Goal: Task Accomplishment & Management: Use online tool/utility

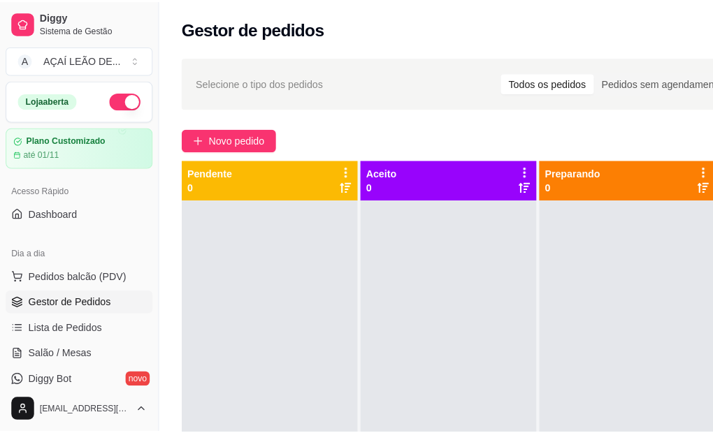
scroll to position [50, 0]
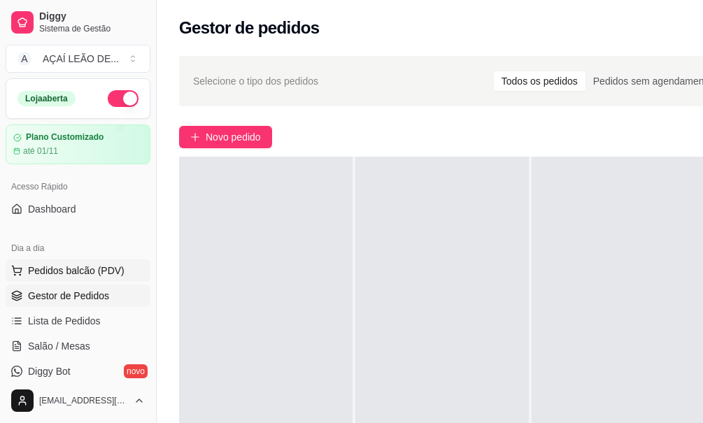
click at [58, 273] on span "Pedidos balcão (PDV)" at bounding box center [76, 271] width 96 height 14
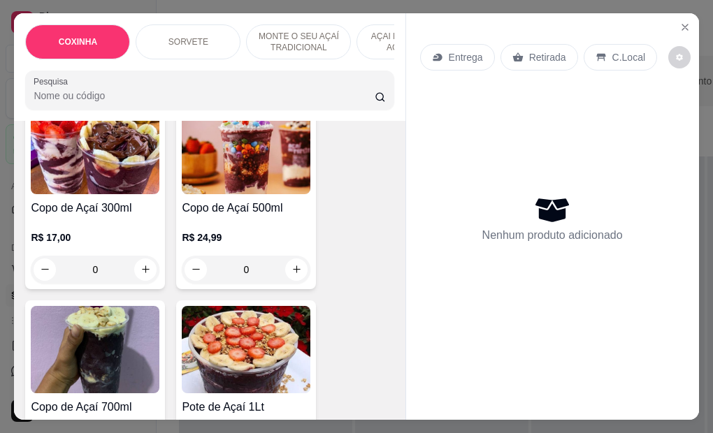
scroll to position [909, 0]
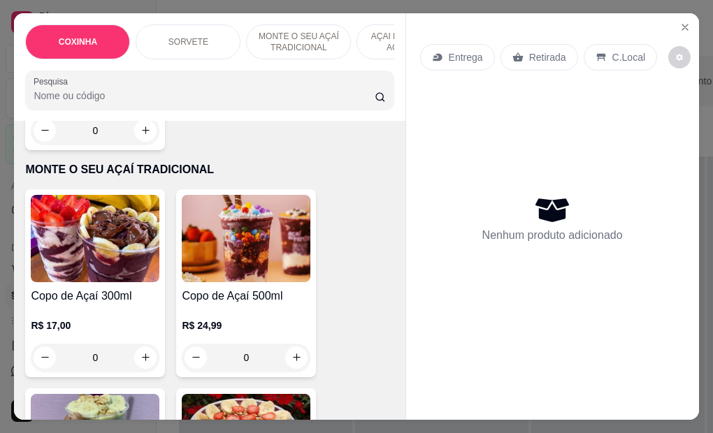
click at [282, 255] on img at bounding box center [246, 238] width 129 height 87
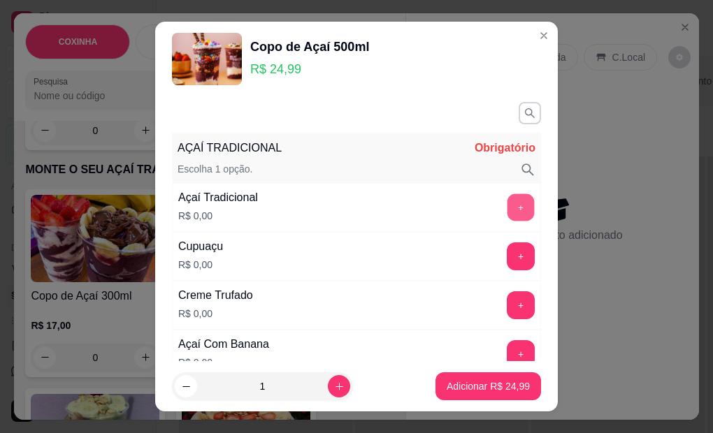
click at [508, 210] on button "+" at bounding box center [521, 207] width 27 height 27
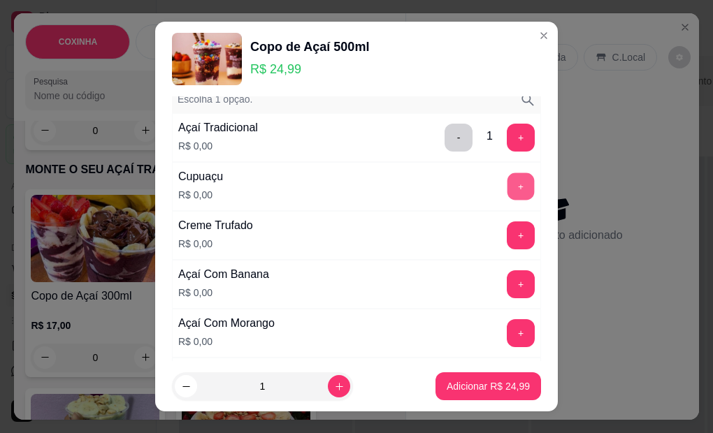
click at [508, 197] on button "+" at bounding box center [521, 186] width 27 height 27
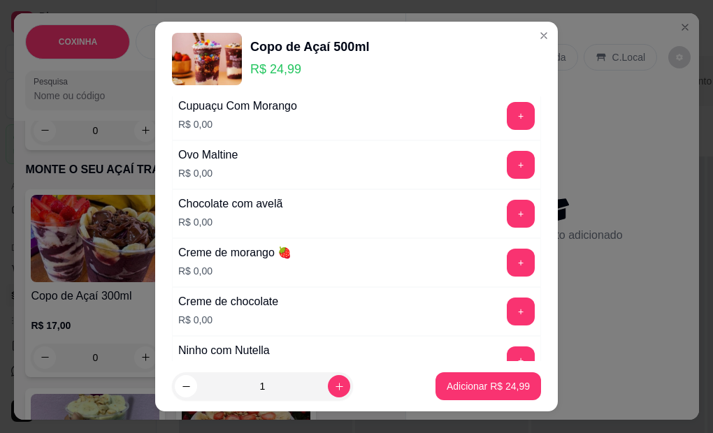
scroll to position [419, 0]
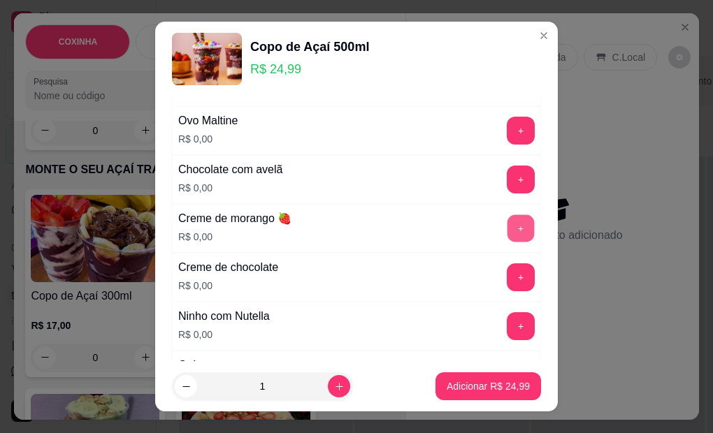
click at [508, 229] on button "+" at bounding box center [521, 228] width 27 height 27
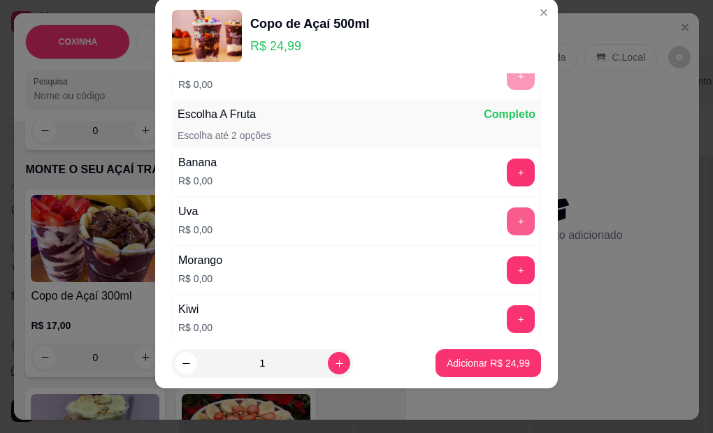
scroll to position [870, 0]
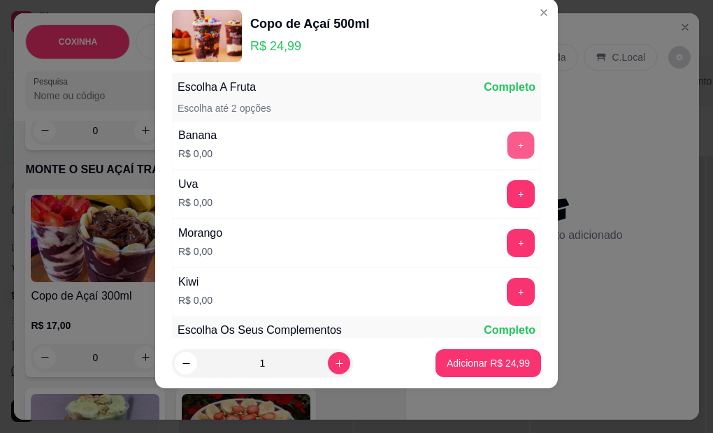
click at [508, 151] on button "+" at bounding box center [521, 145] width 27 height 27
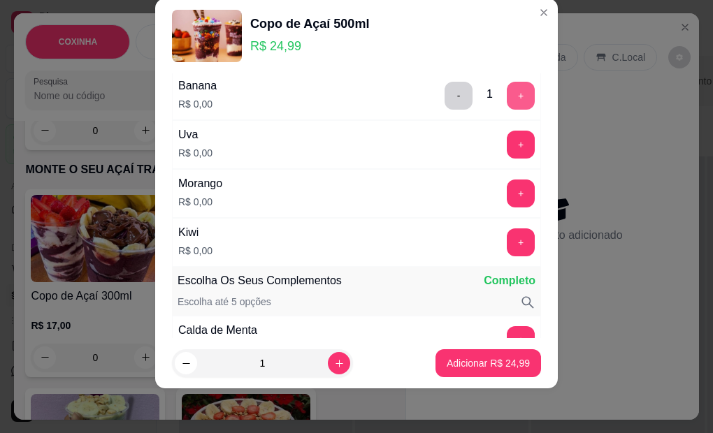
scroll to position [940, 0]
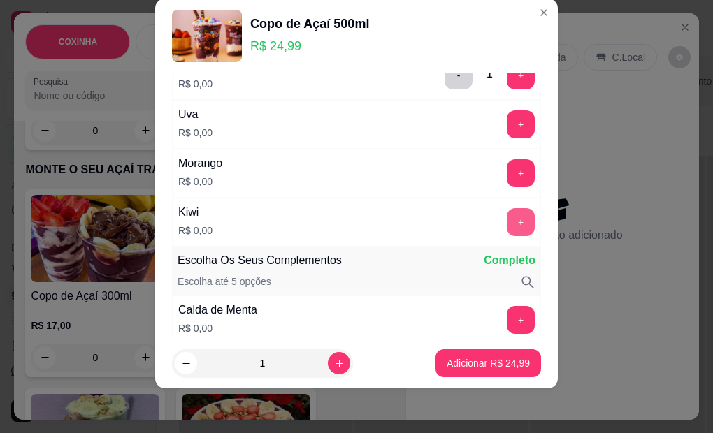
click at [507, 215] on button "+" at bounding box center [521, 222] width 28 height 28
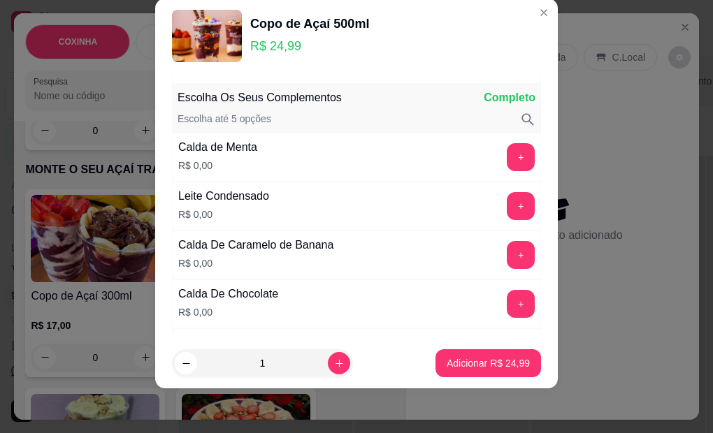
scroll to position [1113, 0]
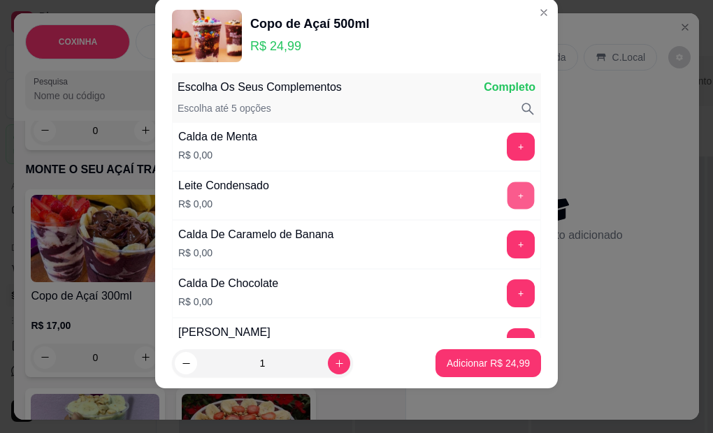
click at [508, 199] on button "+" at bounding box center [521, 195] width 27 height 27
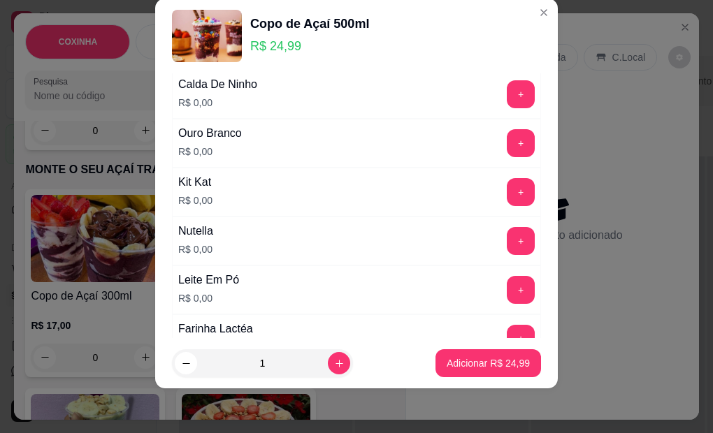
scroll to position [1533, 0]
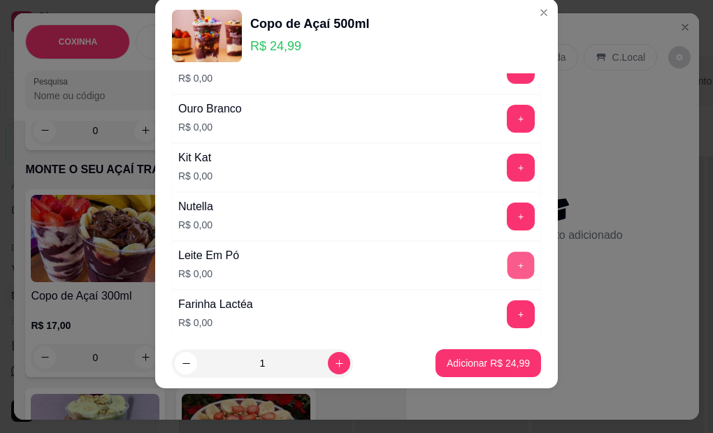
click at [508, 263] on button "+" at bounding box center [521, 265] width 27 height 27
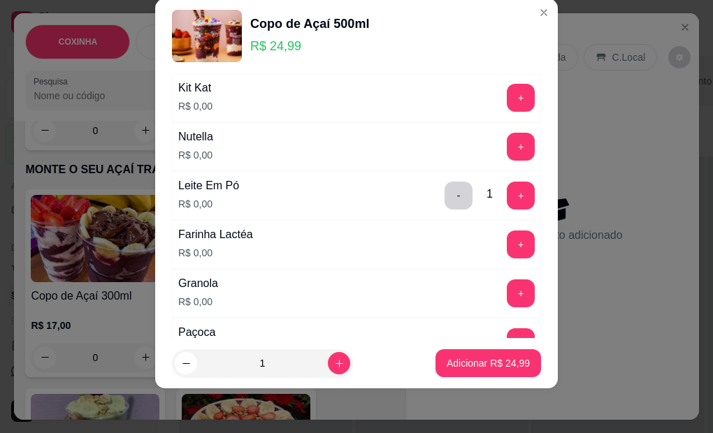
scroll to position [1672, 0]
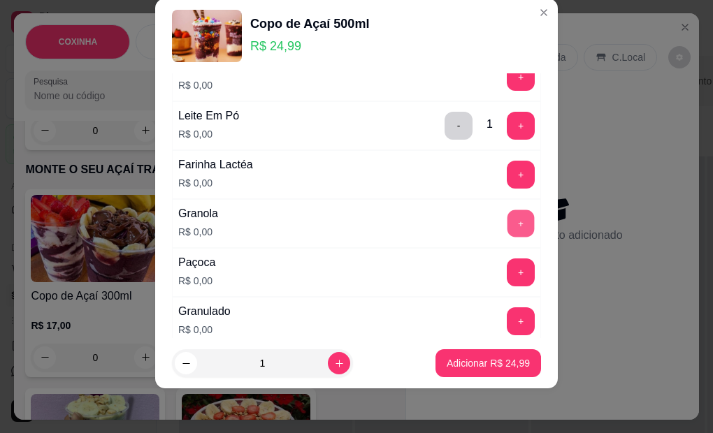
click at [508, 231] on button "+" at bounding box center [521, 223] width 27 height 27
click at [508, 270] on button "+" at bounding box center [521, 272] width 27 height 27
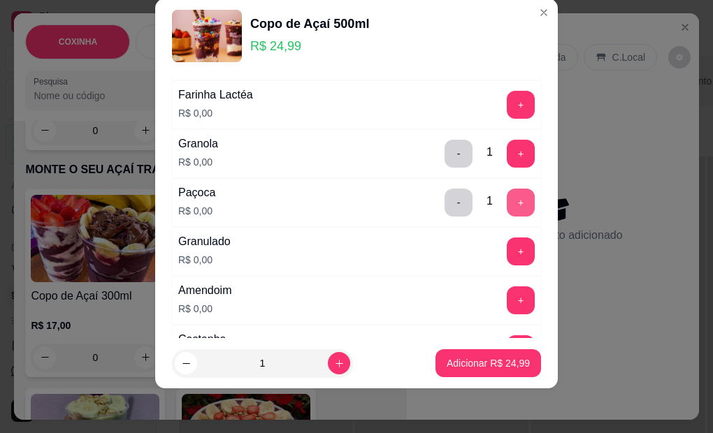
scroll to position [1812, 0]
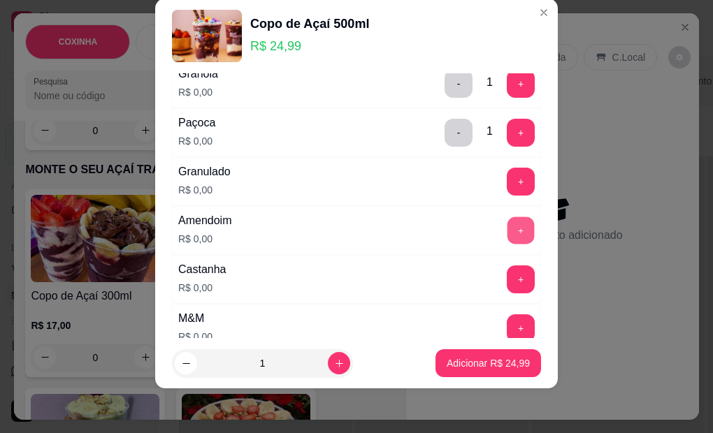
click at [508, 243] on button "+" at bounding box center [521, 230] width 27 height 27
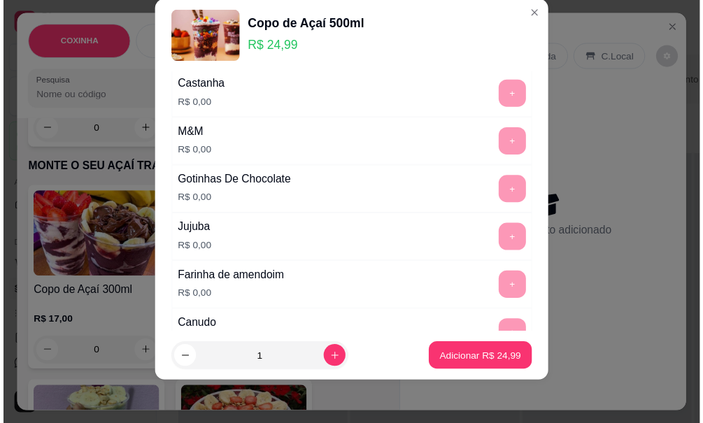
scroll to position [2022, 0]
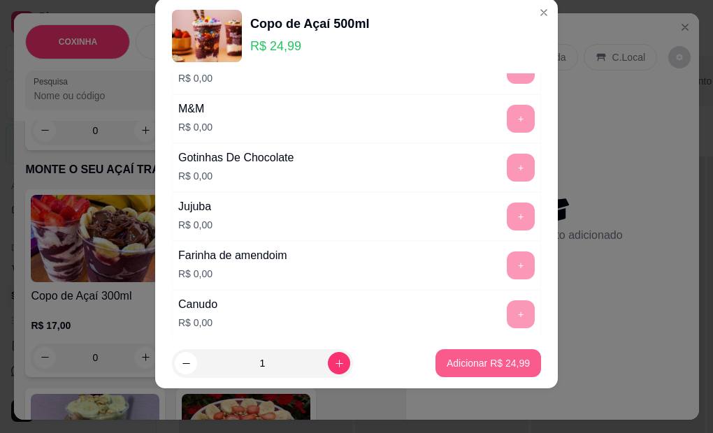
click at [467, 364] on p "Adicionar R$ 24,99" at bounding box center [488, 364] width 83 height 14
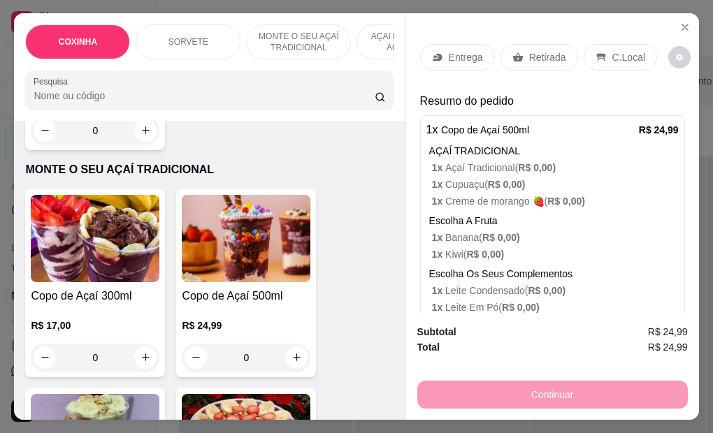
click at [529, 57] on p "Retirada" at bounding box center [547, 57] width 37 height 14
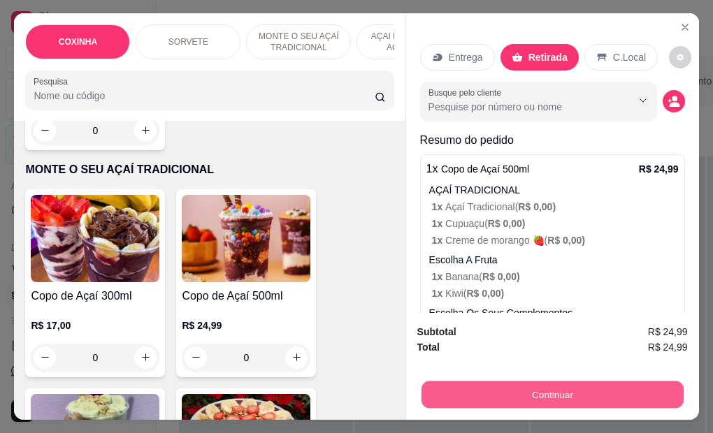
click at [485, 382] on button "Continuar" at bounding box center [552, 395] width 262 height 27
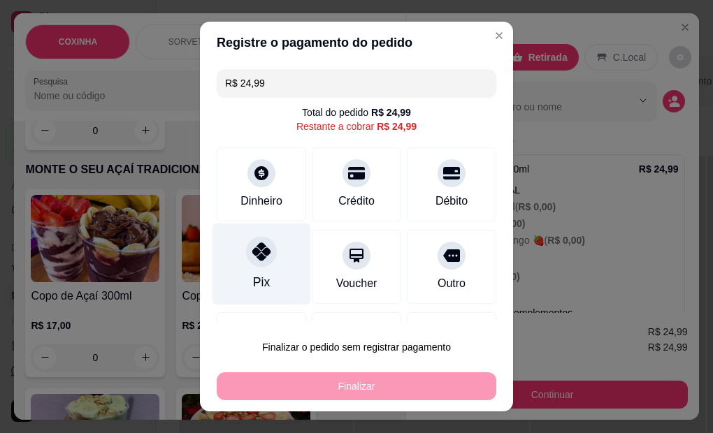
click at [280, 272] on div "Pix" at bounding box center [262, 265] width 99 height 82
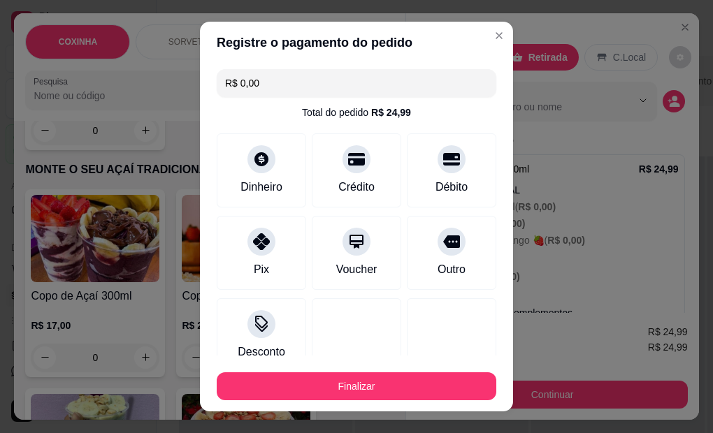
drag, startPoint x: 279, startPoint y: 268, endPoint x: 386, endPoint y: 373, distance: 149.3
click at [283, 280] on div "Pix" at bounding box center [261, 253] width 89 height 74
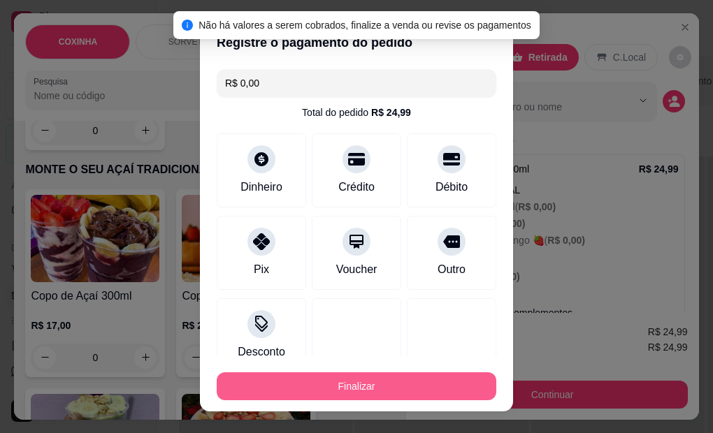
click at [427, 399] on button "Finalizar" at bounding box center [357, 387] width 280 height 28
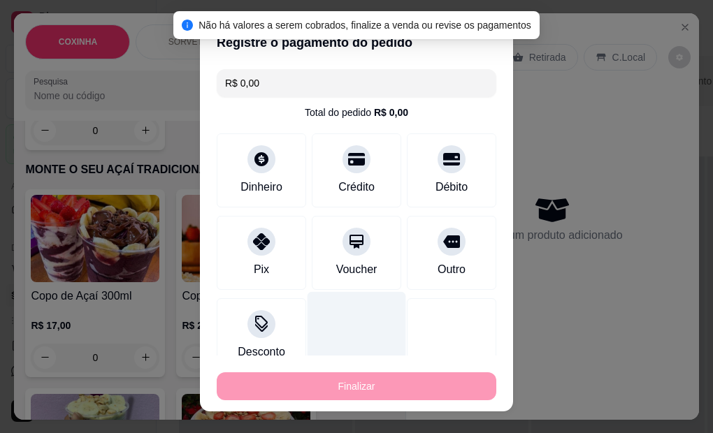
type input "-R$ 24,99"
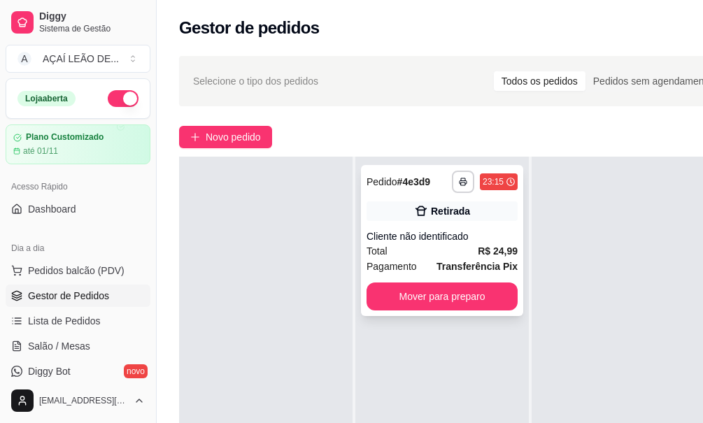
click at [406, 264] on div "**********" at bounding box center [442, 240] width 162 height 151
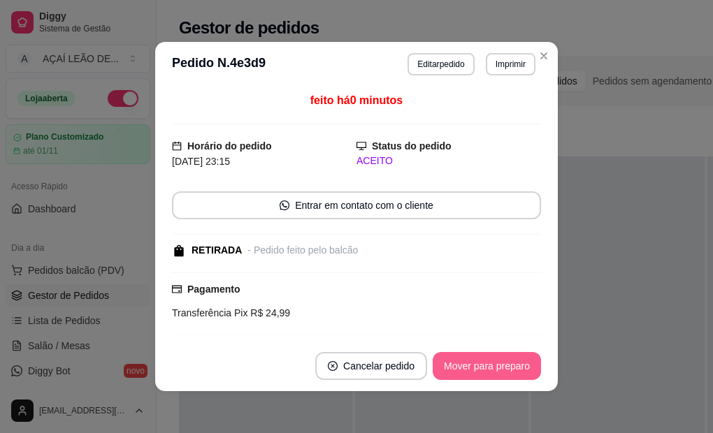
click at [464, 371] on button "Mover para preparo" at bounding box center [487, 366] width 108 height 28
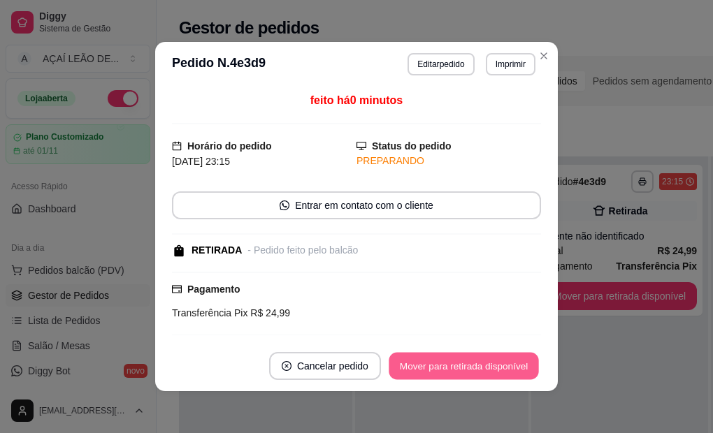
click at [464, 371] on button "Mover para retirada disponível" at bounding box center [464, 366] width 150 height 27
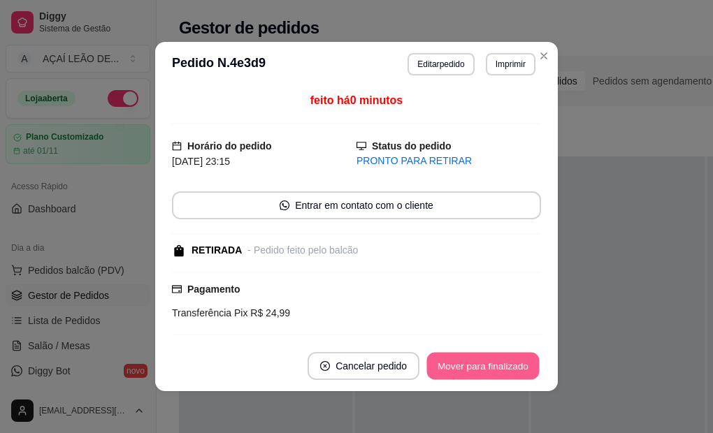
click at [464, 371] on button "Mover para finalizado" at bounding box center [483, 366] width 113 height 27
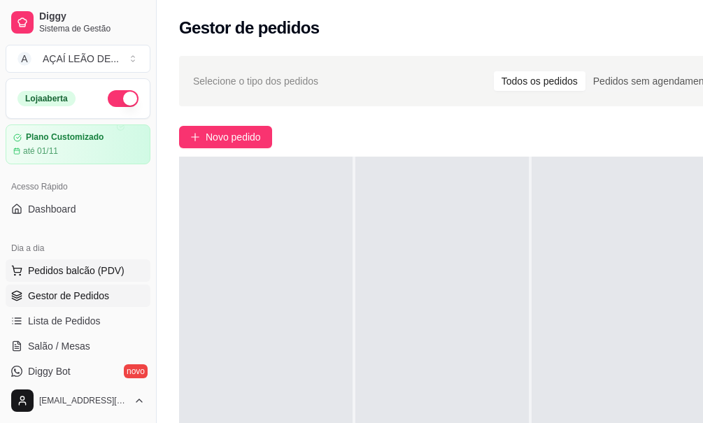
click at [81, 273] on span "Pedidos balcão (PDV)" at bounding box center [76, 271] width 96 height 14
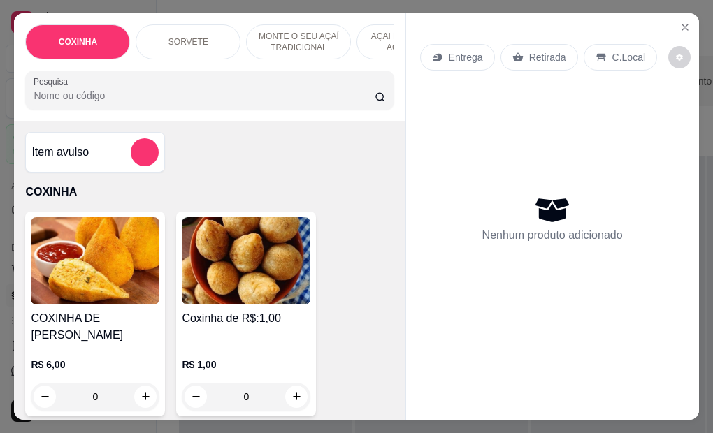
click at [238, 299] on img at bounding box center [246, 260] width 129 height 87
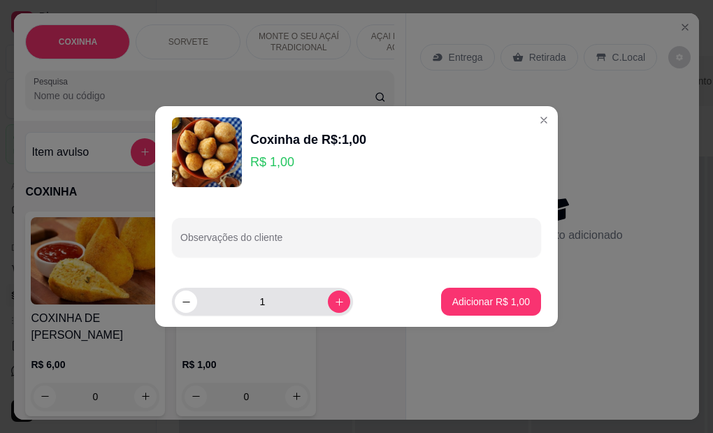
click at [264, 299] on input "1" at bounding box center [262, 302] width 131 height 28
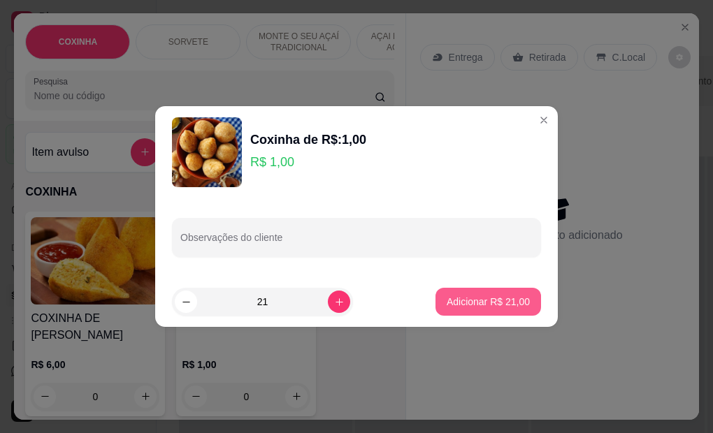
type input "21"
click at [514, 295] on p "Adicionar R$ 21,00" at bounding box center [488, 302] width 83 height 14
type input "21"
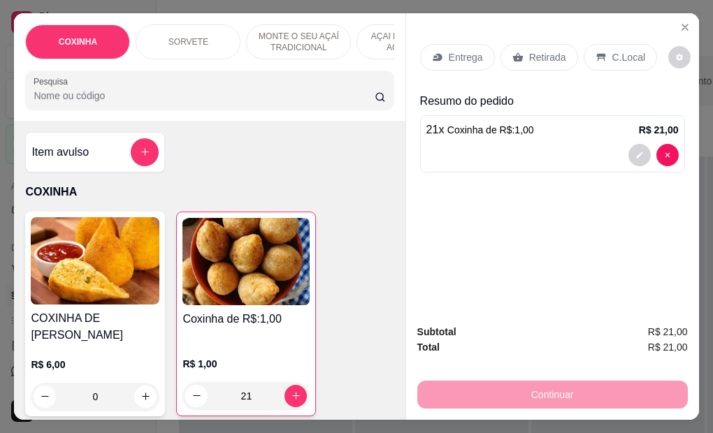
click at [529, 55] on p "Retirada" at bounding box center [547, 57] width 37 height 14
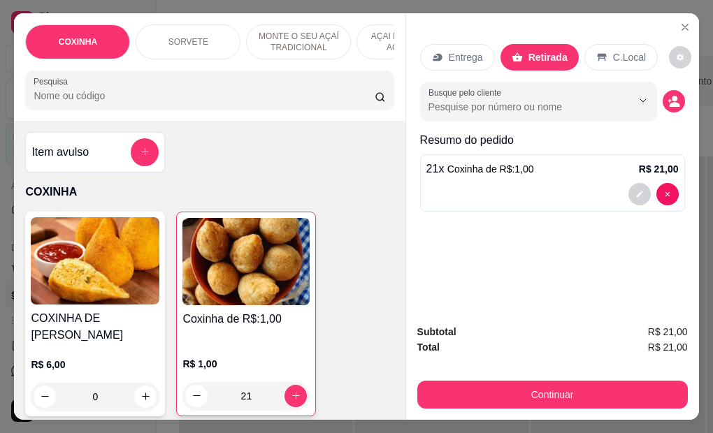
click at [526, 378] on div "Continuar" at bounding box center [552, 393] width 271 height 31
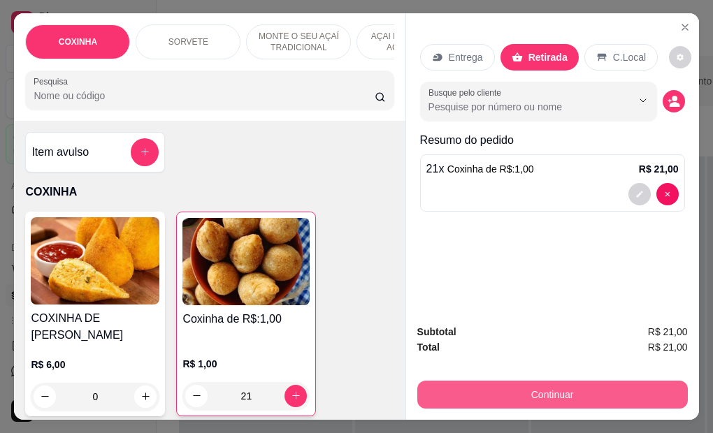
click at [526, 382] on button "Continuar" at bounding box center [552, 395] width 271 height 28
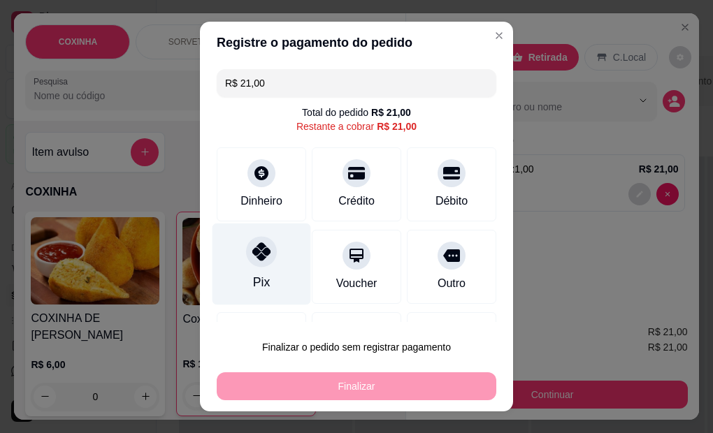
click at [275, 282] on div "Pix" at bounding box center [262, 265] width 99 height 82
type input "R$ 0,00"
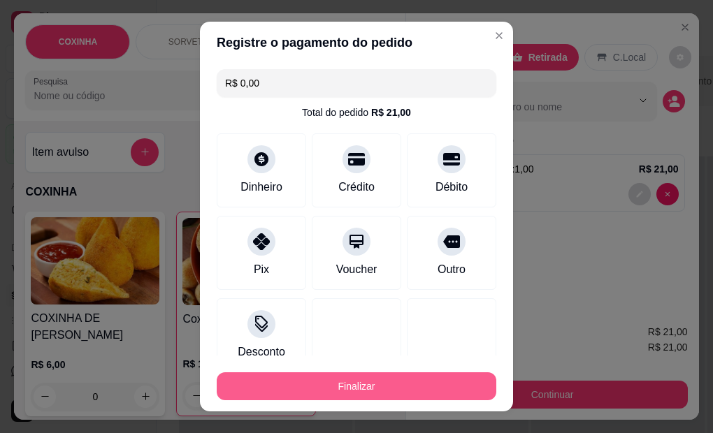
click at [367, 385] on button "Finalizar" at bounding box center [357, 387] width 280 height 28
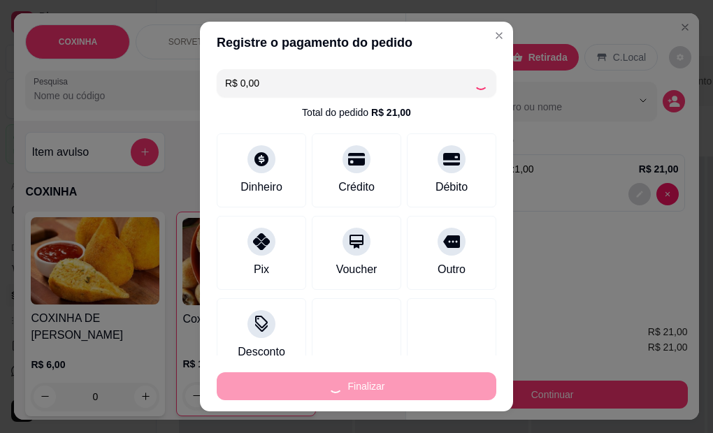
type input "0"
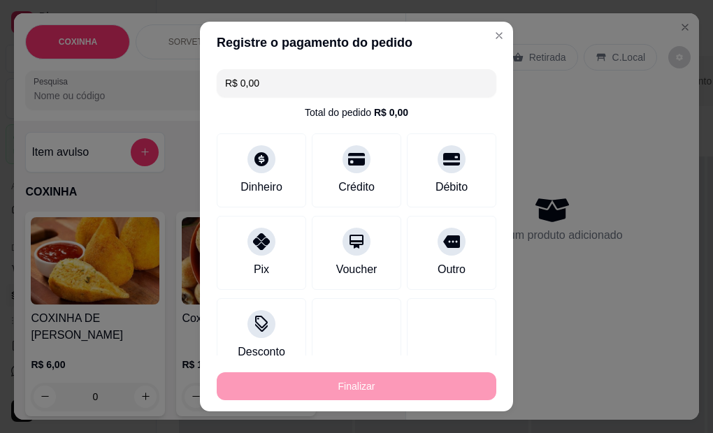
type input "-R$ 21,00"
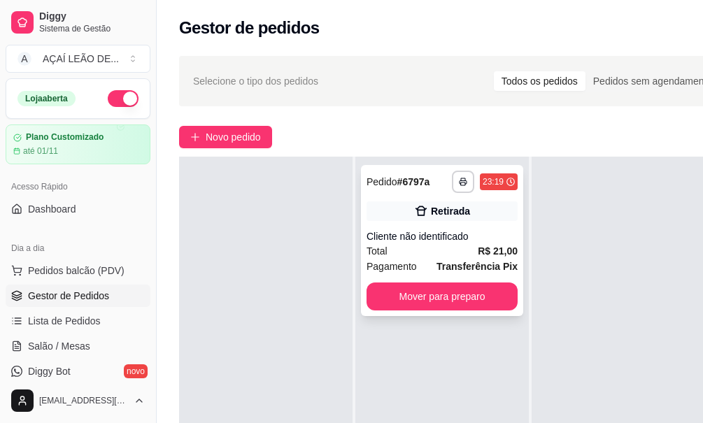
click at [439, 243] on div "Total R$ 21,00" at bounding box center [441, 250] width 151 height 15
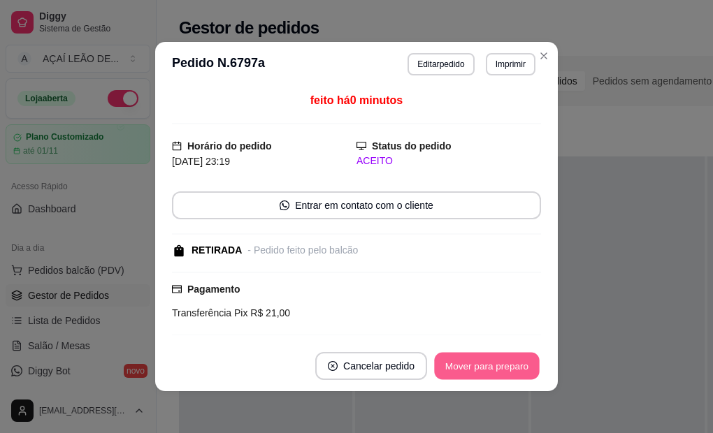
click at [468, 359] on button "Mover para preparo" at bounding box center [486, 366] width 105 height 27
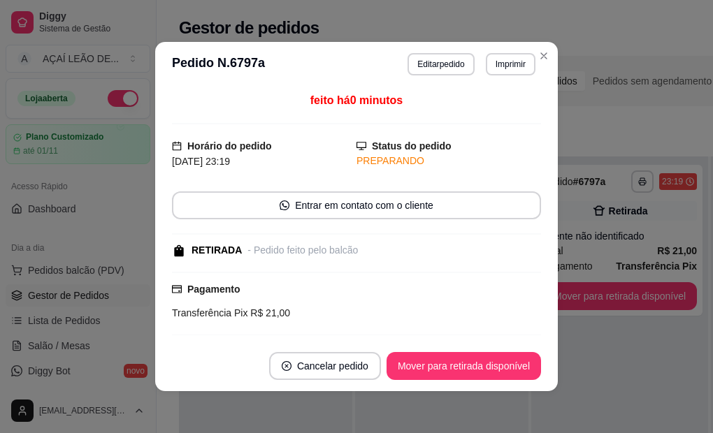
click at [464, 350] on footer "Cancelar pedido Mover para retirada disponível" at bounding box center [356, 366] width 403 height 50
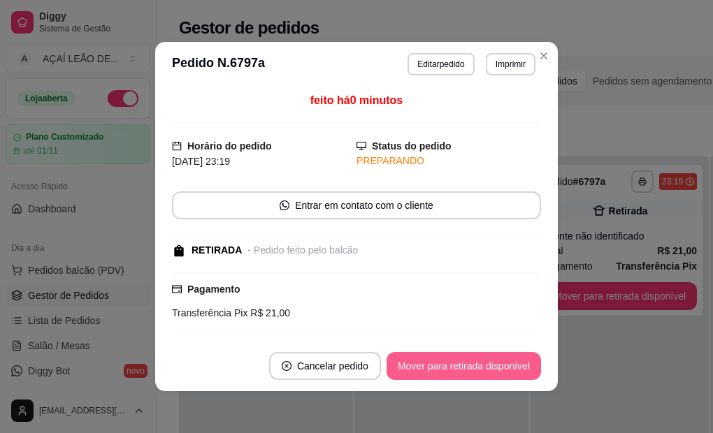
click at [459, 376] on button "Mover para retirada disponível" at bounding box center [464, 366] width 155 height 28
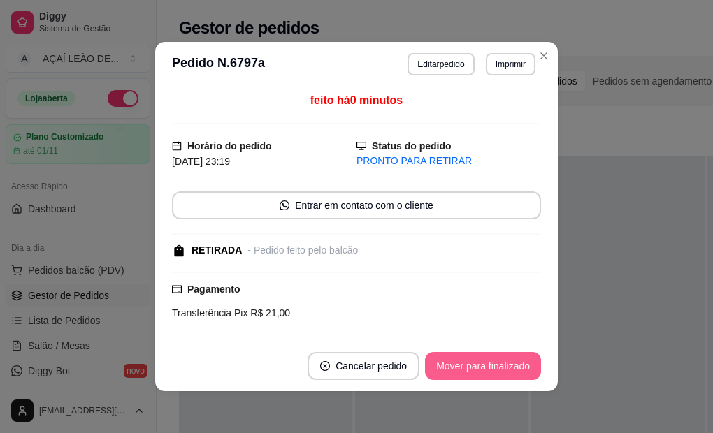
click at [436, 352] on footer "Cancelar pedido Mover para finalizado" at bounding box center [356, 366] width 403 height 50
click at [472, 378] on button "Mover para finalizado" at bounding box center [483, 366] width 116 height 28
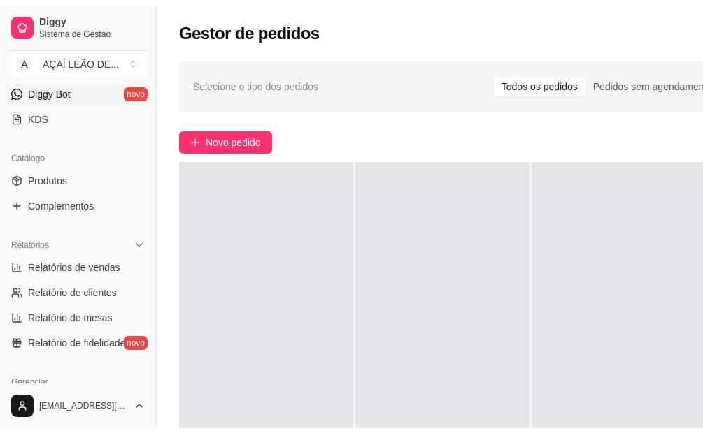
scroll to position [350, 0]
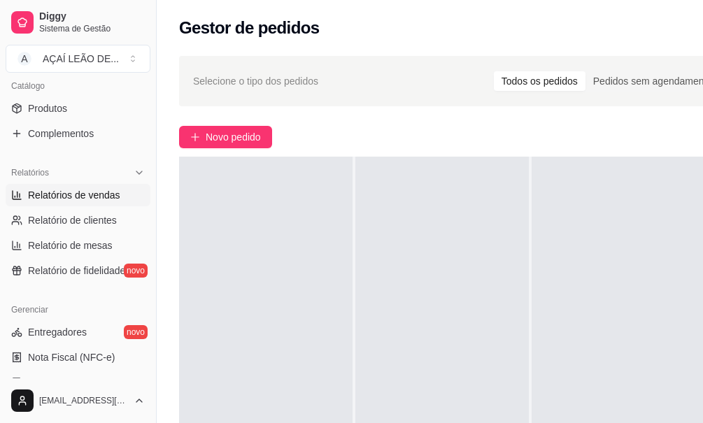
click at [67, 199] on span "Relatórios de vendas" at bounding box center [74, 195] width 92 height 14
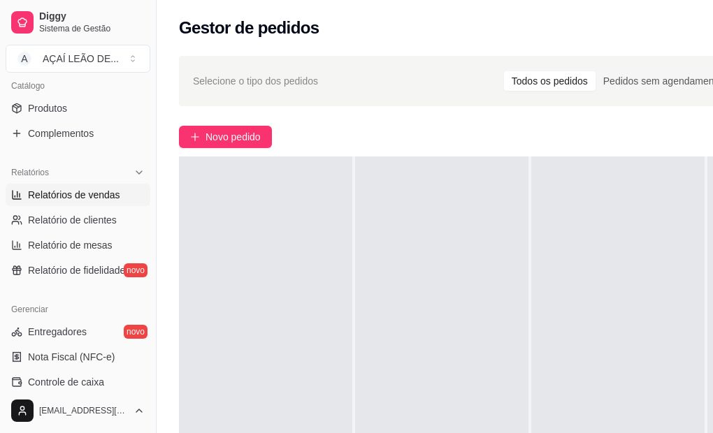
select select "ALL"
select select "0"
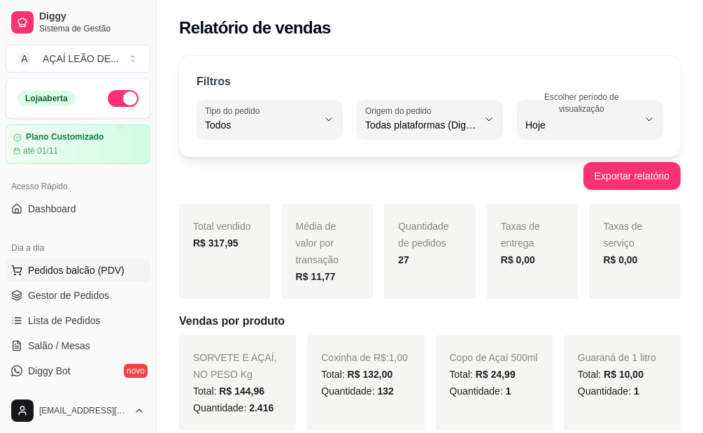
click at [89, 279] on button "Pedidos balcão (PDV)" at bounding box center [78, 270] width 145 height 22
